Goal: Task Accomplishment & Management: Manage account settings

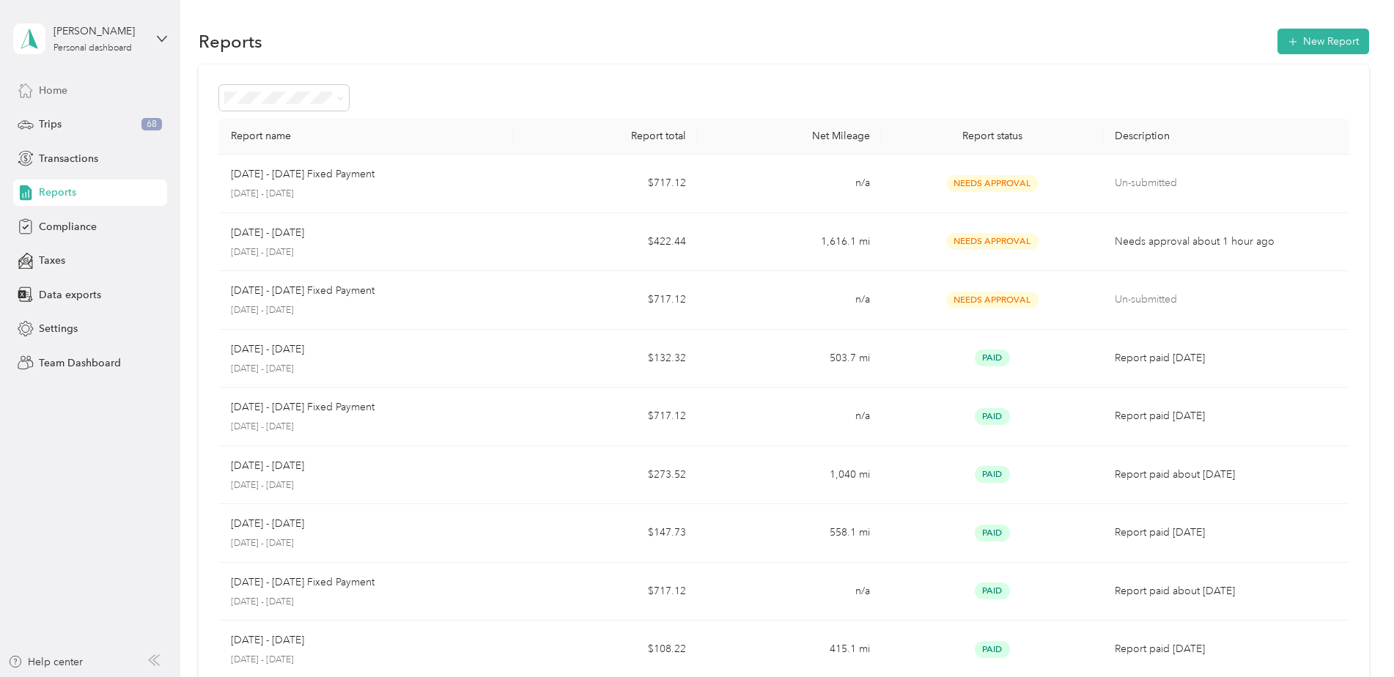
click at [55, 95] on span "Home" at bounding box center [53, 90] width 29 height 15
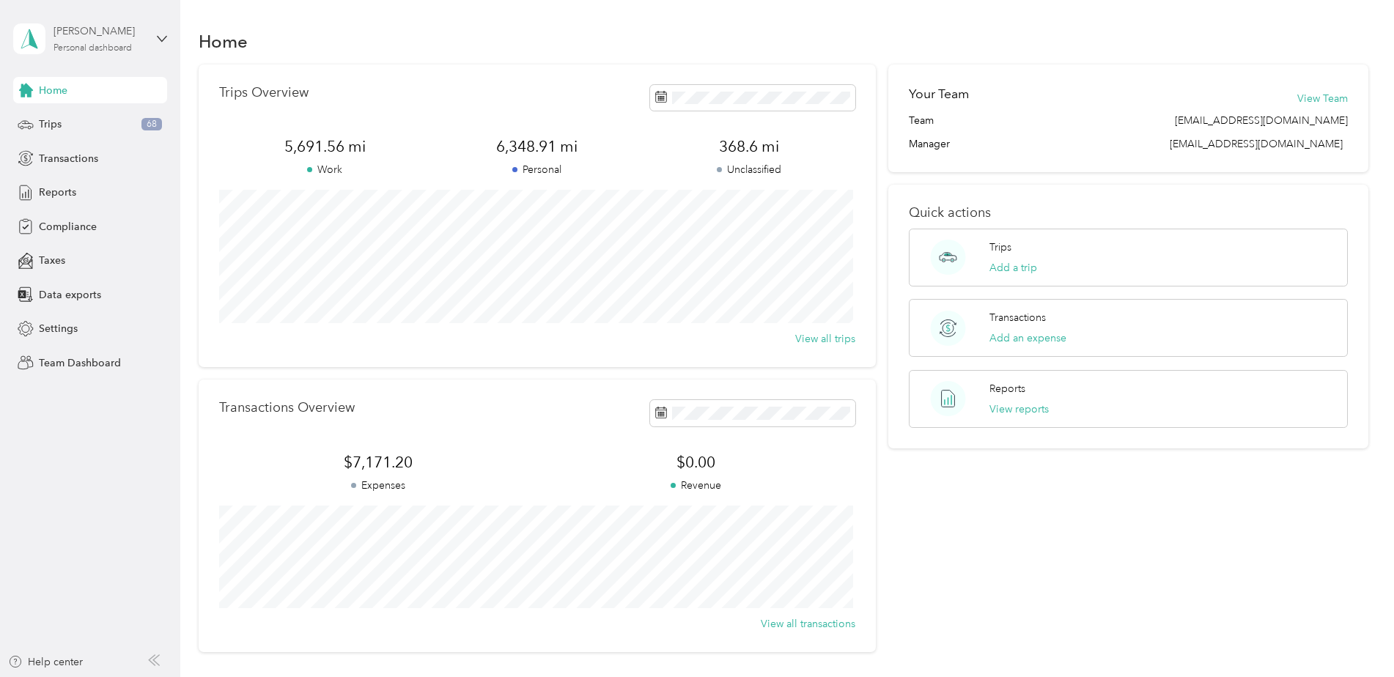
click at [124, 42] on div "[PERSON_NAME] Personal dashboard" at bounding box center [100, 37] width 92 height 29
click at [73, 128] on div "Team dashboard Personal dashboard Log out" at bounding box center [167, 149] width 288 height 92
click at [110, 41] on div "[PERSON_NAME] Personal dashboard" at bounding box center [100, 37] width 92 height 29
click at [56, 122] on div "Team dashboard" at bounding box center [65, 119] width 78 height 15
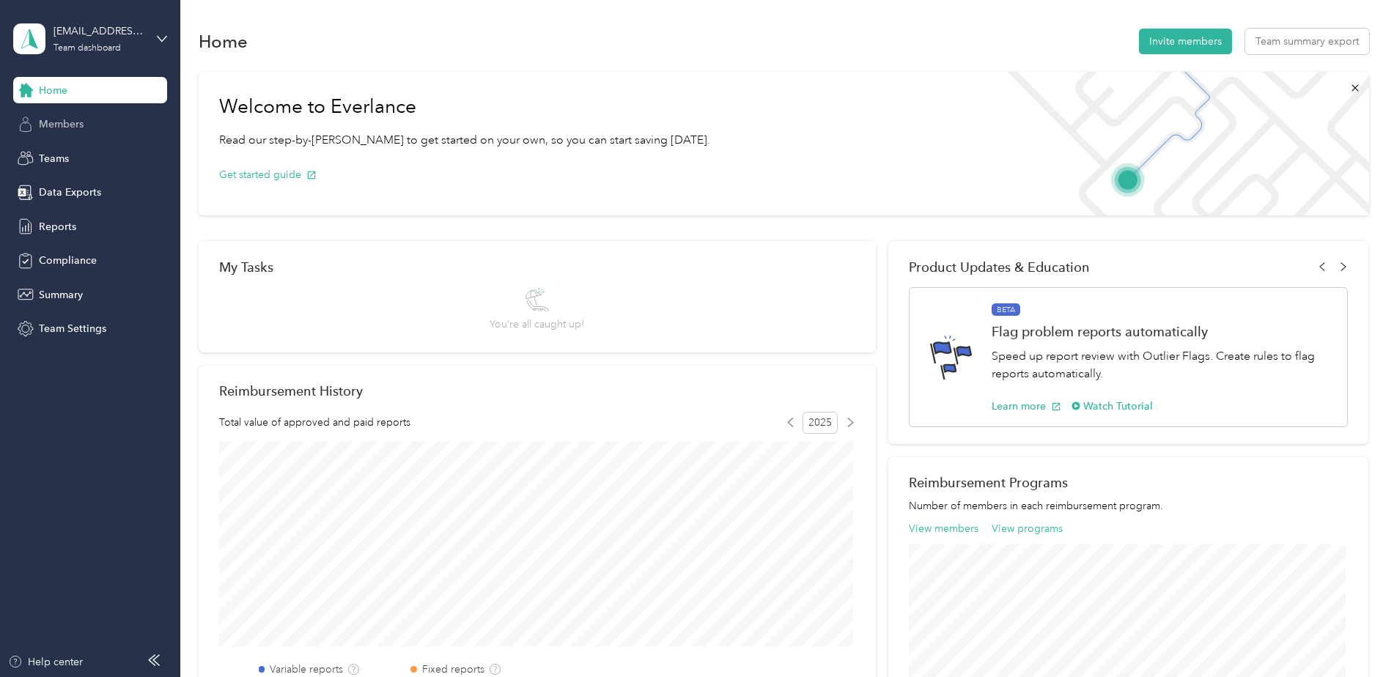
click at [75, 112] on div "Members" at bounding box center [90, 124] width 154 height 26
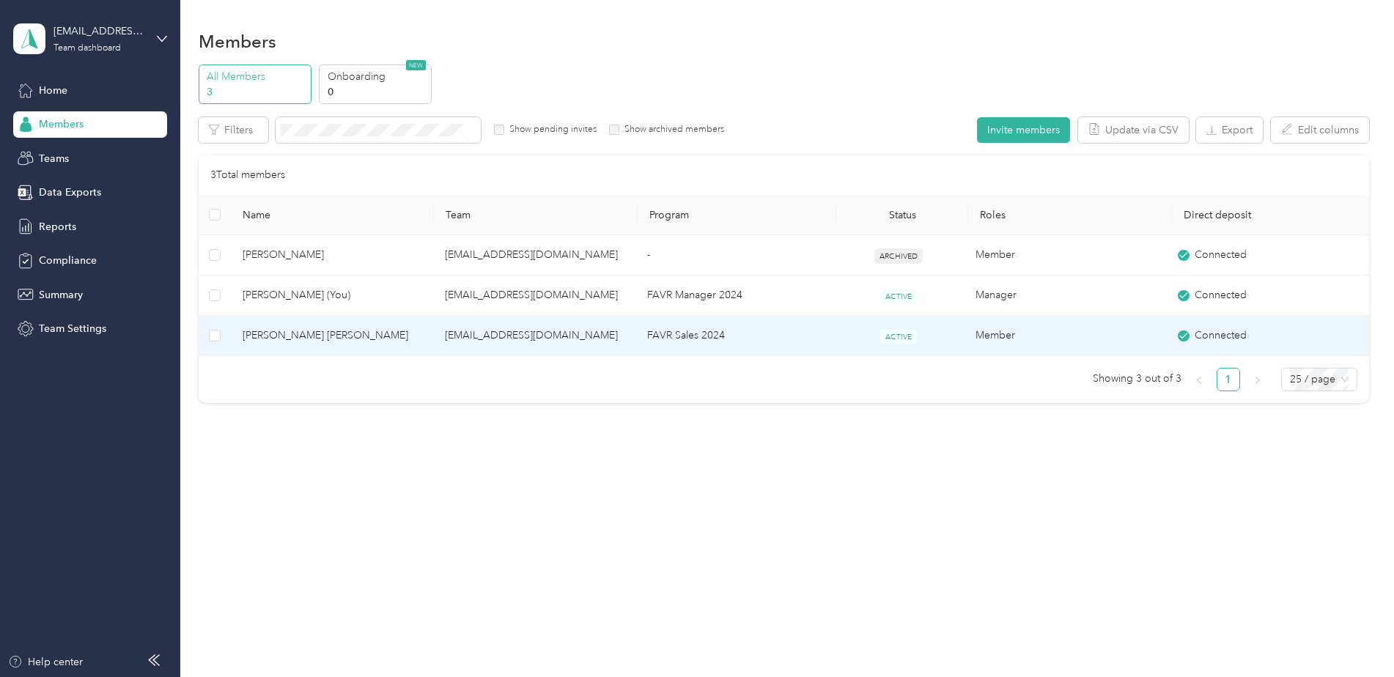
click at [265, 332] on span "[PERSON_NAME] [PERSON_NAME]" at bounding box center [332, 336] width 179 height 16
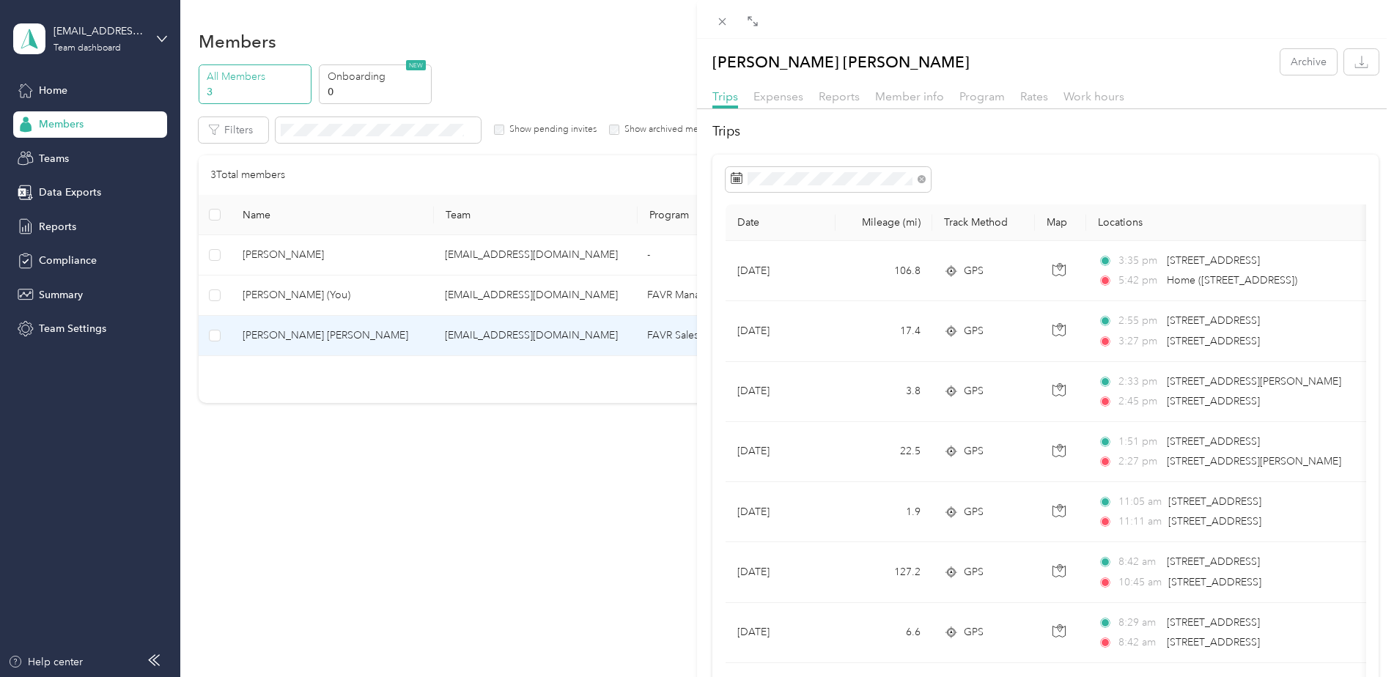
click at [262, 336] on div "[PERSON_NAME] [PERSON_NAME] Archive Trips Expenses Reports Member info Program …" at bounding box center [697, 338] width 1394 height 677
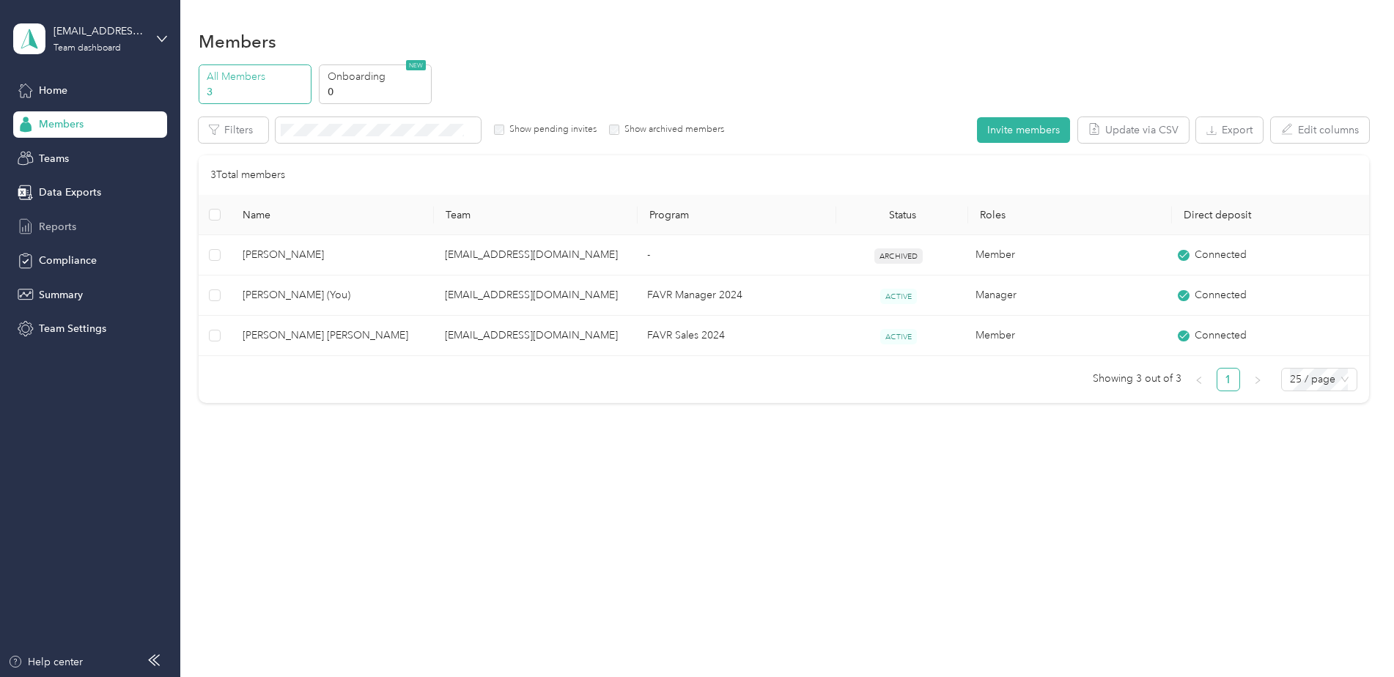
click at [54, 221] on span "Reports" at bounding box center [57, 226] width 37 height 15
